Goal: Task Accomplishment & Management: Manage account settings

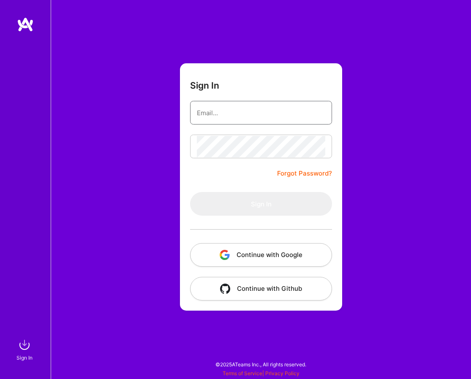
click at [258, 115] on input "email" at bounding box center [261, 113] width 128 height 22
click at [275, 253] on button "Continue with Google" at bounding box center [261, 255] width 142 height 24
click at [64, 95] on div "Sign In Forgot Password? Sign In Continue with Google Continue with Github" at bounding box center [261, 189] width 420 height 379
click at [226, 109] on input "email" at bounding box center [261, 113] width 128 height 22
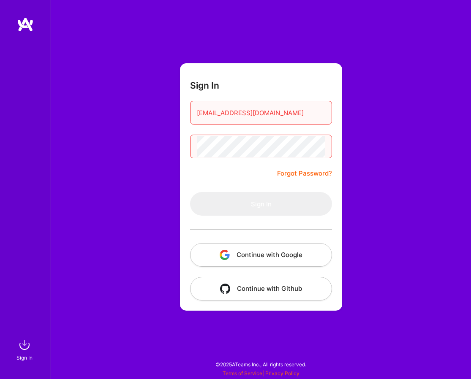
type input "[EMAIL_ADDRESS][DOMAIN_NAME]"
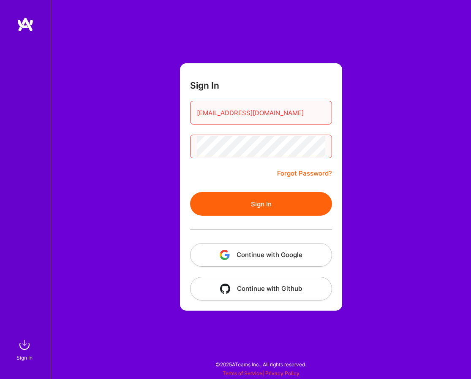
click at [223, 200] on button "Sign In" at bounding box center [261, 204] width 142 height 24
click at [158, 143] on div "Sign In [EMAIL_ADDRESS][DOMAIN_NAME] Forgot Password? Sign In Continue with Goo…" at bounding box center [261, 189] width 420 height 379
click at [231, 211] on button "Sign In" at bounding box center [261, 204] width 142 height 24
click at [113, 133] on div "Sign In [EMAIL_ADDRESS][DOMAIN_NAME] Forgot Password? Sign In Continue with Goo…" at bounding box center [261, 189] width 420 height 379
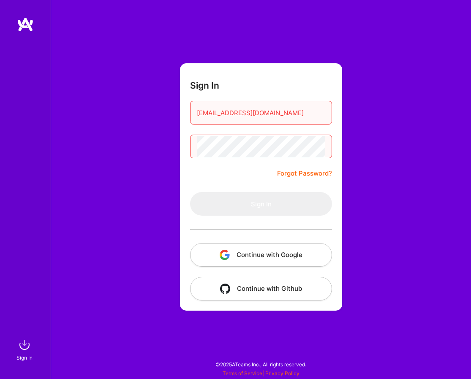
click at [79, 124] on div "Sign In [EMAIL_ADDRESS][DOMAIN_NAME] Forgot Password? Sign In Continue with Goo…" at bounding box center [261, 189] width 420 height 379
